Goal: Check status: Check status

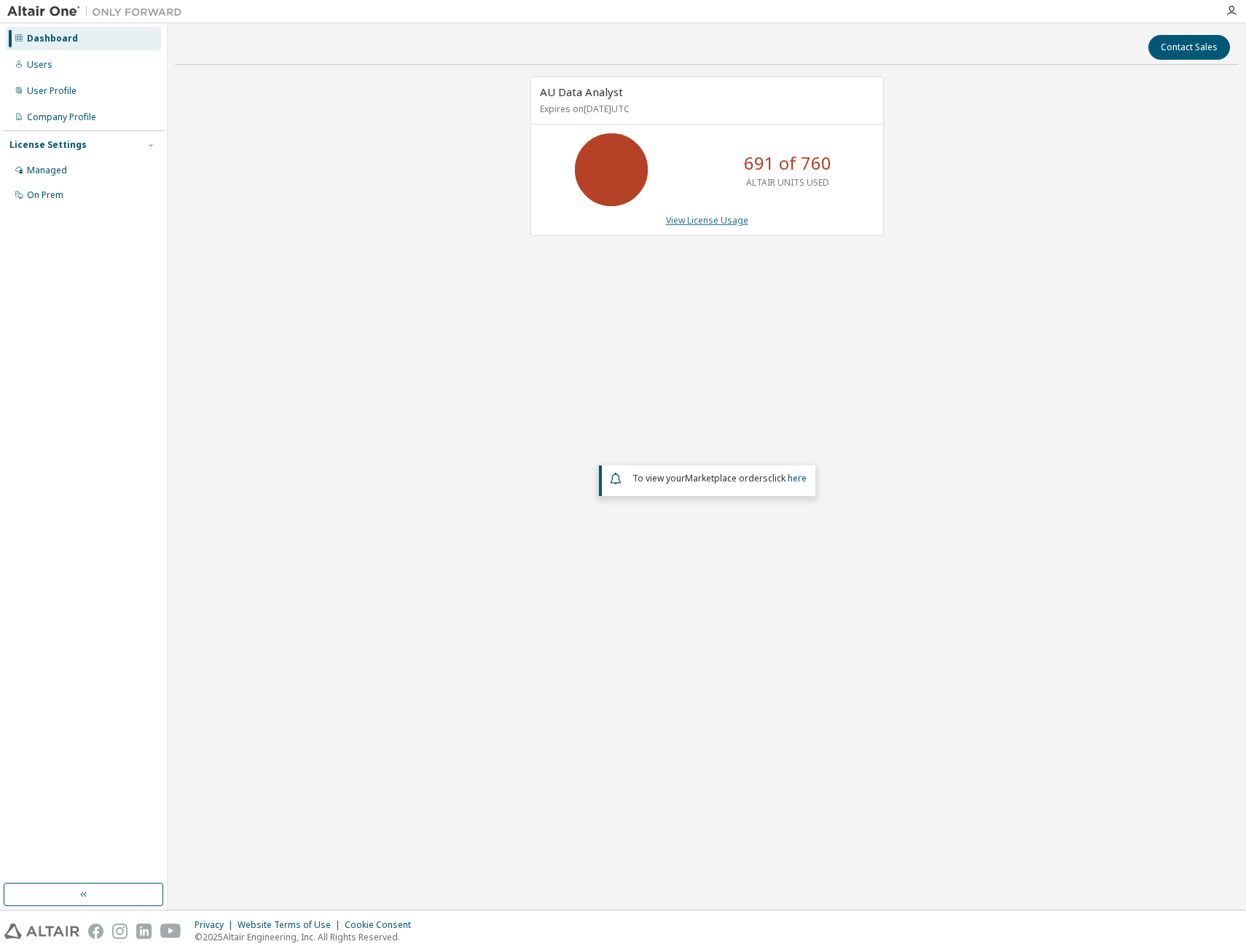
click at [723, 222] on link "View License Usage" at bounding box center [707, 220] width 82 height 12
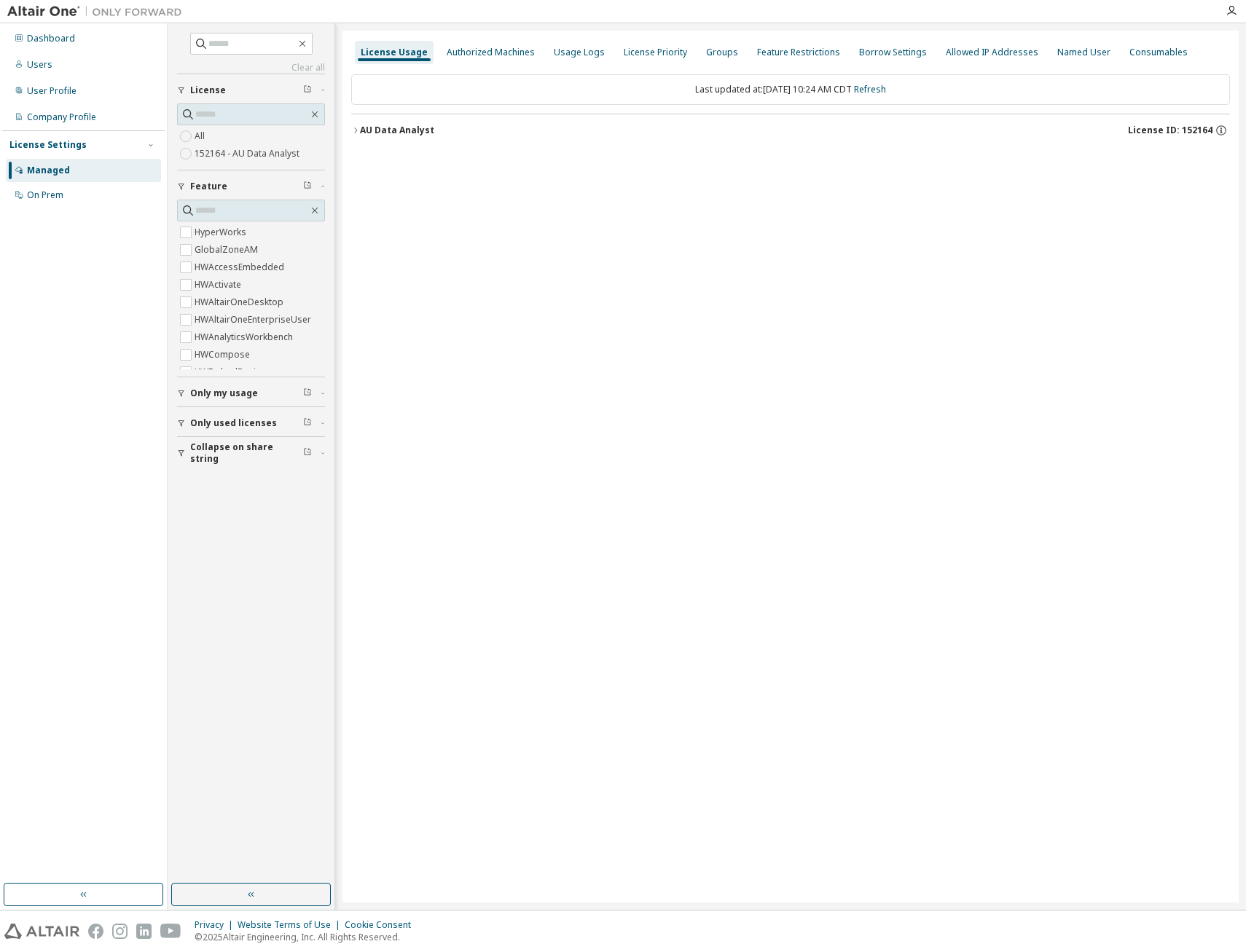
click at [357, 134] on button "AU Data Analyst License ID: 152164" at bounding box center [790, 130] width 878 height 32
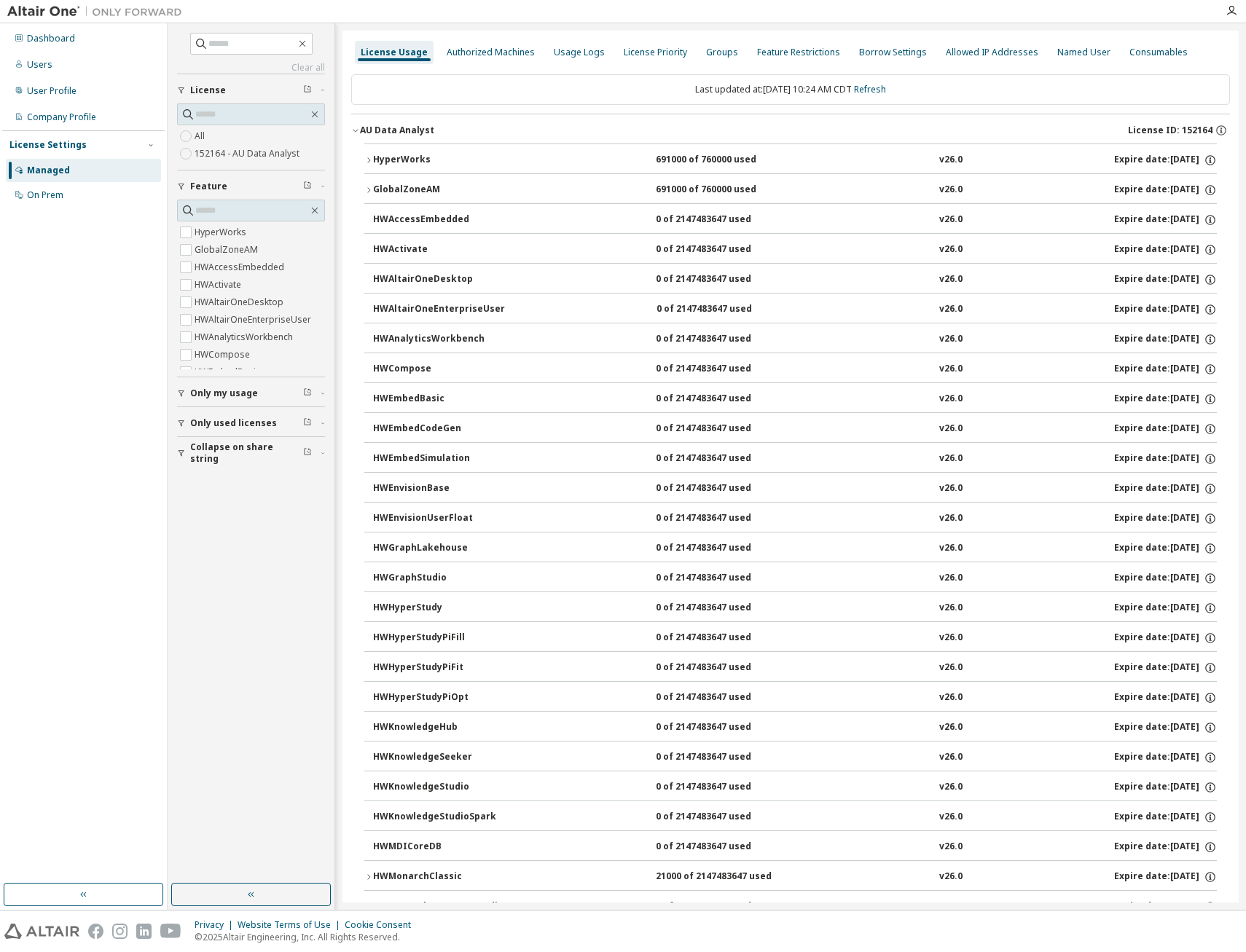
click at [368, 161] on icon "button" at bounding box center [369, 160] width 9 height 9
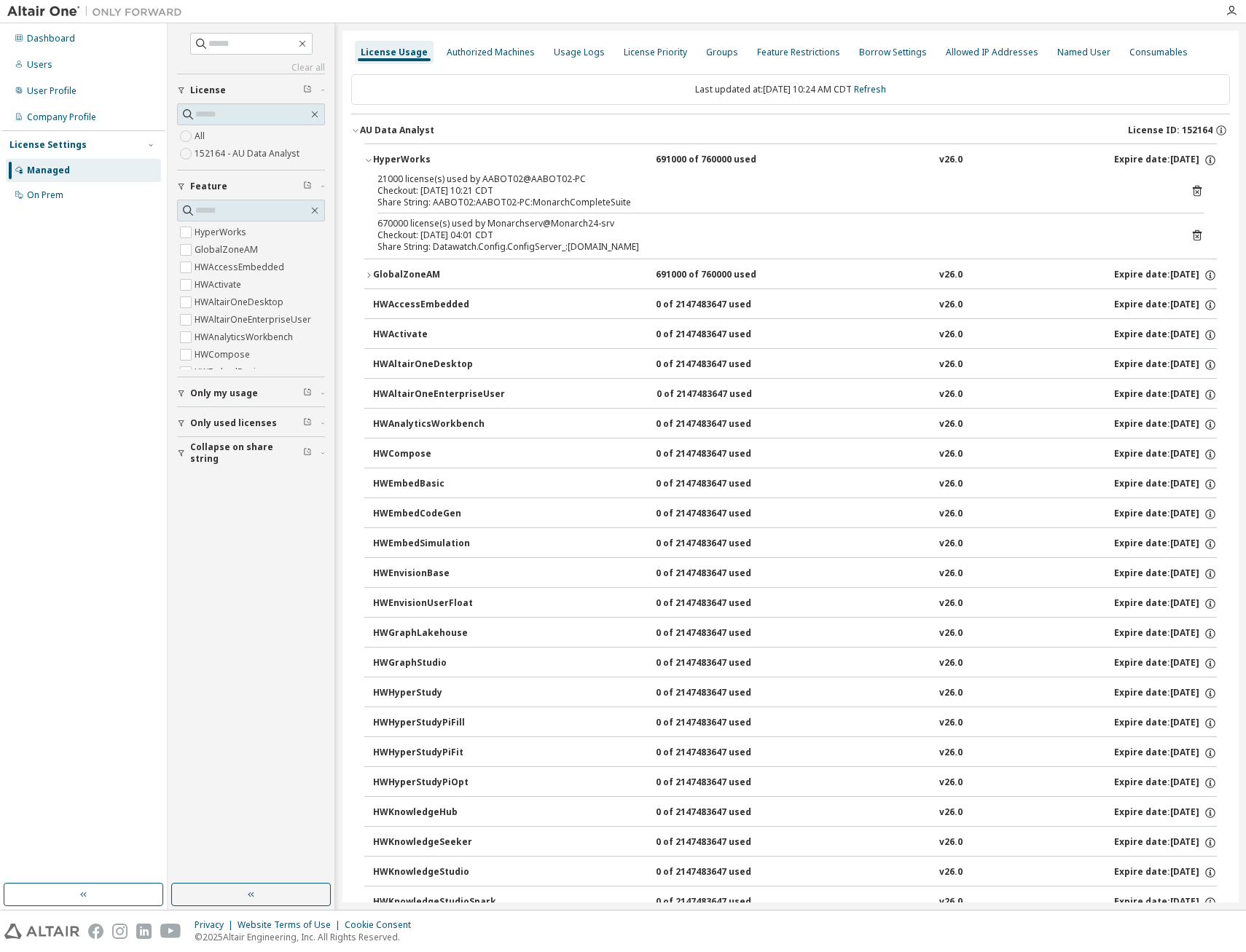
click at [368, 161] on icon "button" at bounding box center [369, 160] width 9 height 9
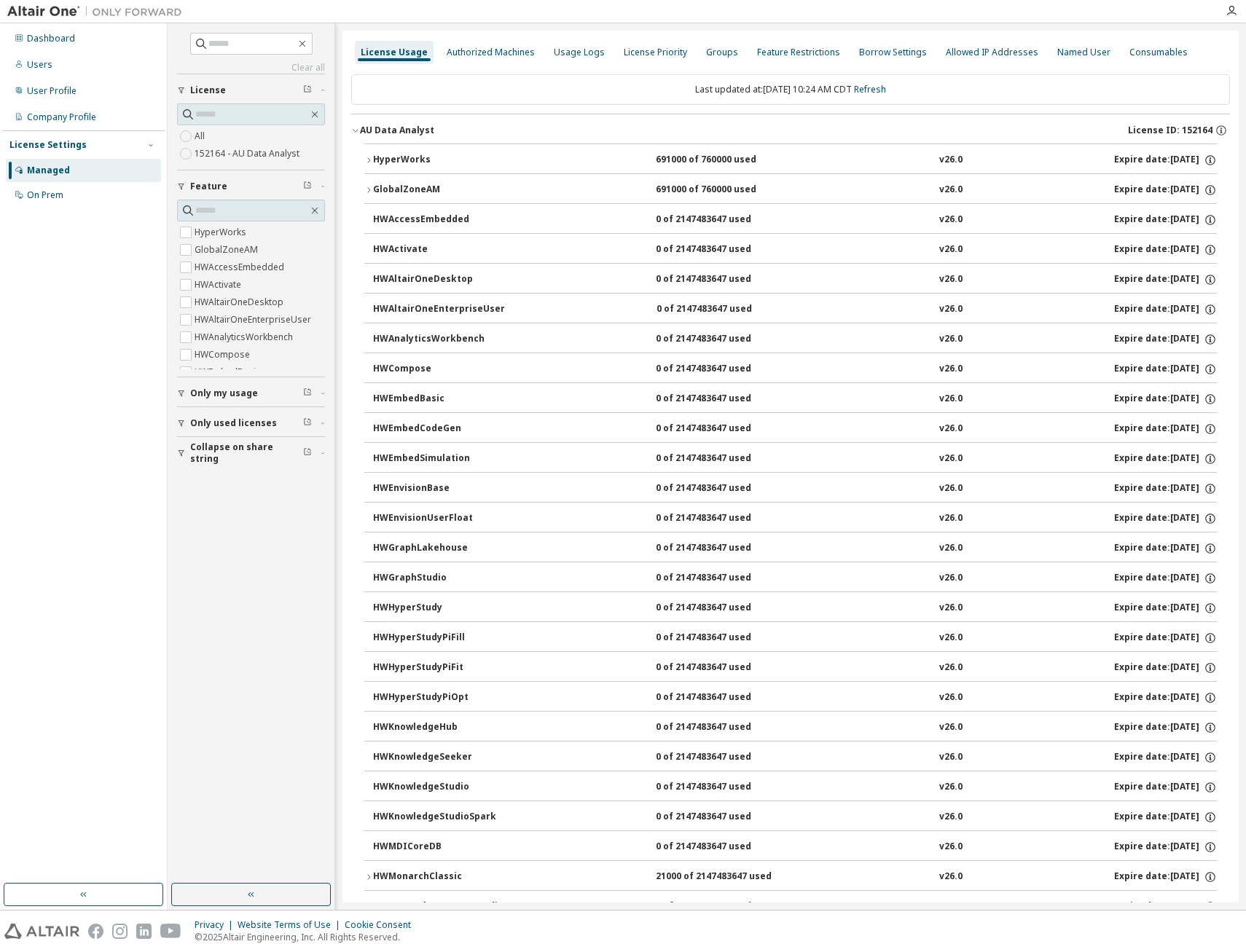
click at [365, 160] on icon "button" at bounding box center [369, 160] width 9 height 9
